Goal: Information Seeking & Learning: Understand process/instructions

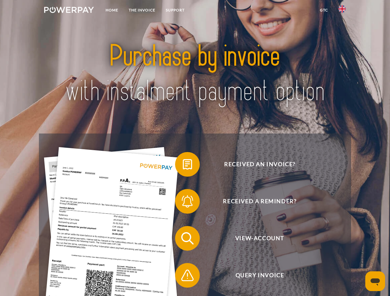
click at [69, 11] on img at bounding box center [69, 10] width 50 height 6
click at [342, 11] on img at bounding box center [341, 8] width 7 height 7
click at [324, 10] on link "GTC" at bounding box center [324, 10] width 19 height 11
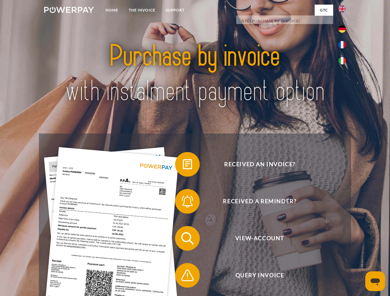
click at [183, 166] on span at bounding box center [178, 164] width 31 height 31
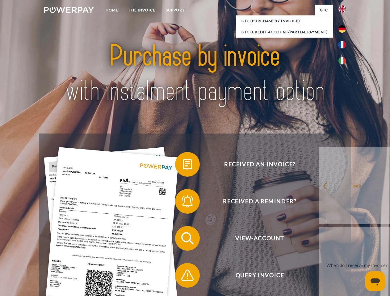
click at [183, 203] on span at bounding box center [178, 201] width 31 height 31
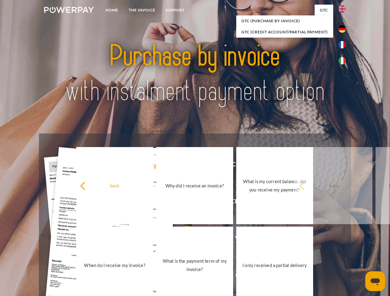
click at [183, 240] on link "What is the payment term of my invoice?" at bounding box center [194, 265] width 77 height 77
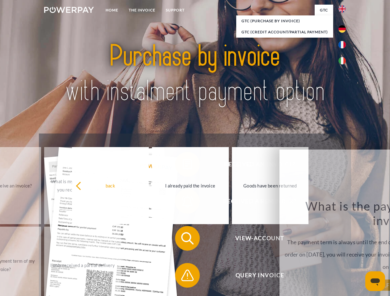
click at [183, 277] on span at bounding box center [178, 275] width 31 height 31
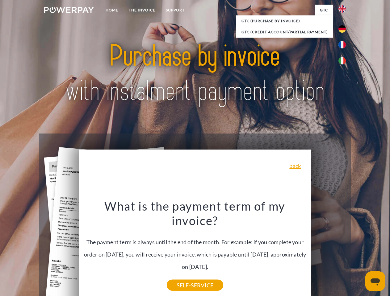
click at [375, 282] on icon "Open messaging window" at bounding box center [375, 282] width 9 height 7
